Goal: Find specific page/section: Find specific page/section

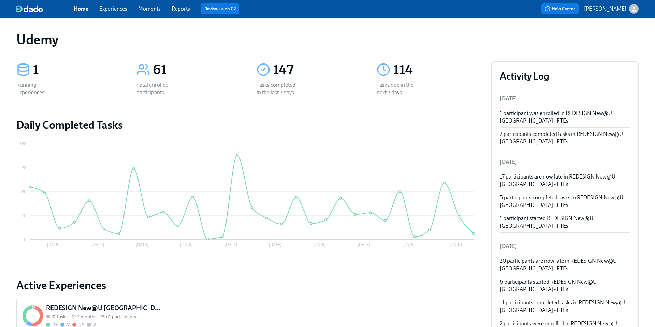
click at [120, 307] on h5 "REDESIGN New@U [GEOGRAPHIC_DATA] - FTEs" at bounding box center [104, 307] width 117 height 9
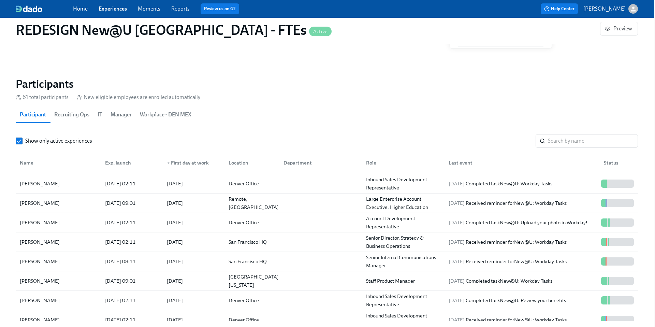
scroll to position [154, 0]
click at [87, 262] on div "[PERSON_NAME]" at bounding box center [58, 261] width 83 height 14
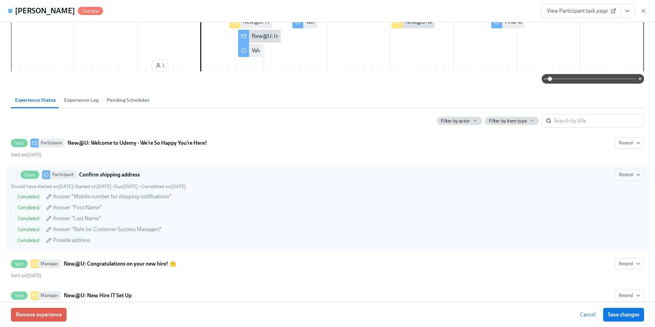
scroll to position [157, 0]
